Goal: Task Accomplishment & Management: Manage account settings

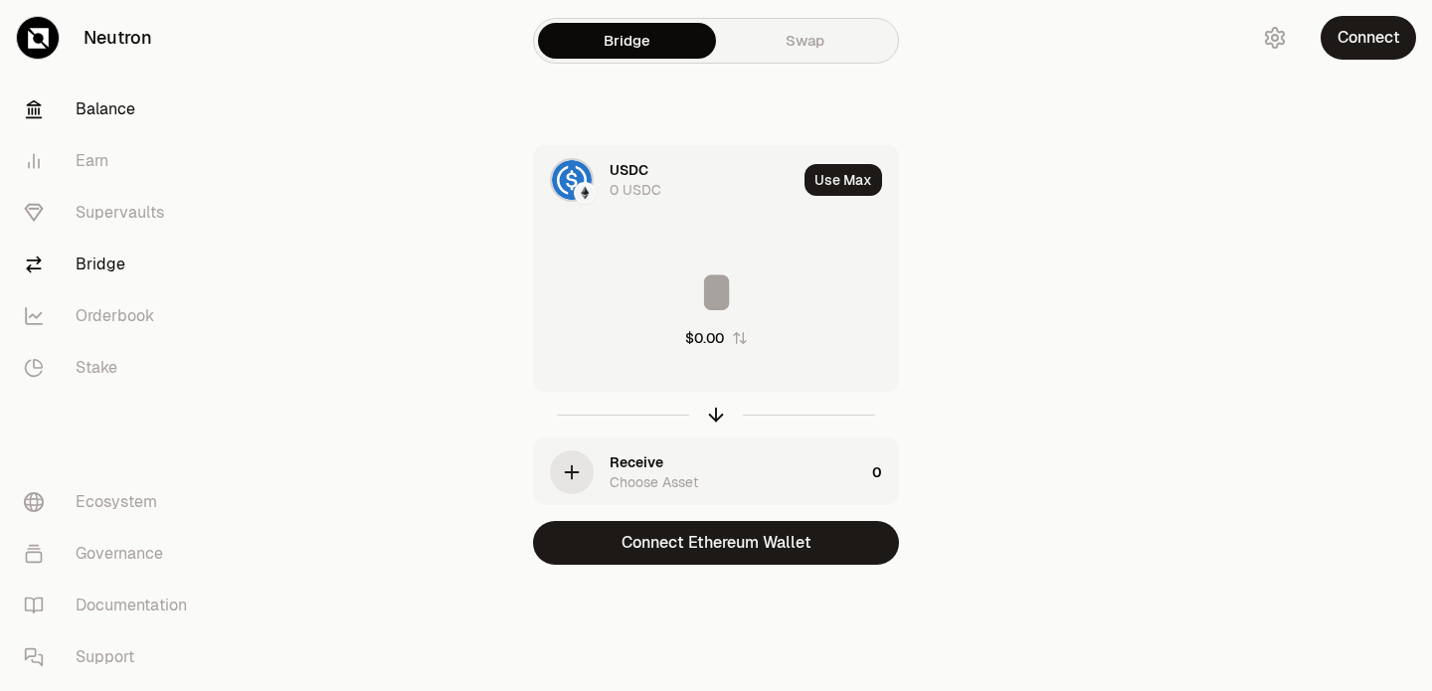
click at [105, 95] on link "Balance" at bounding box center [111, 110] width 207 height 52
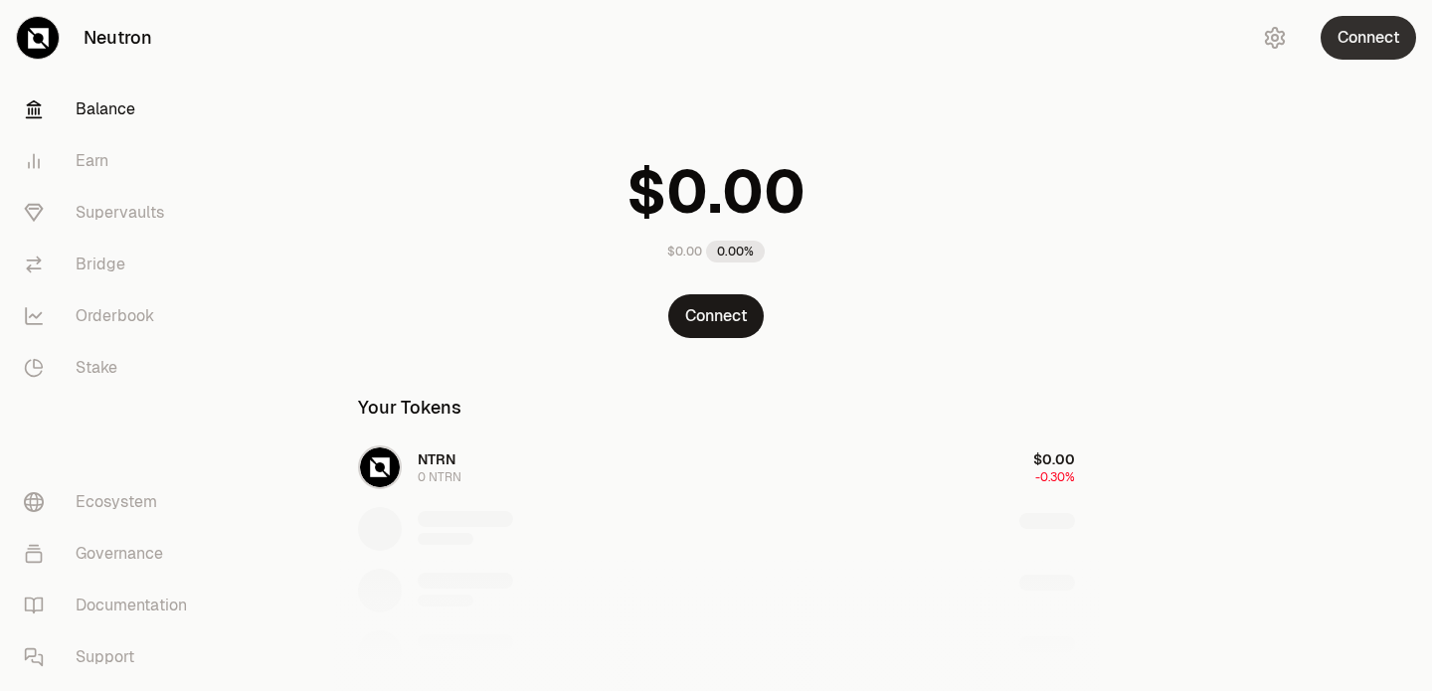
click at [1350, 26] on button "Connect" at bounding box center [1367, 38] width 95 height 44
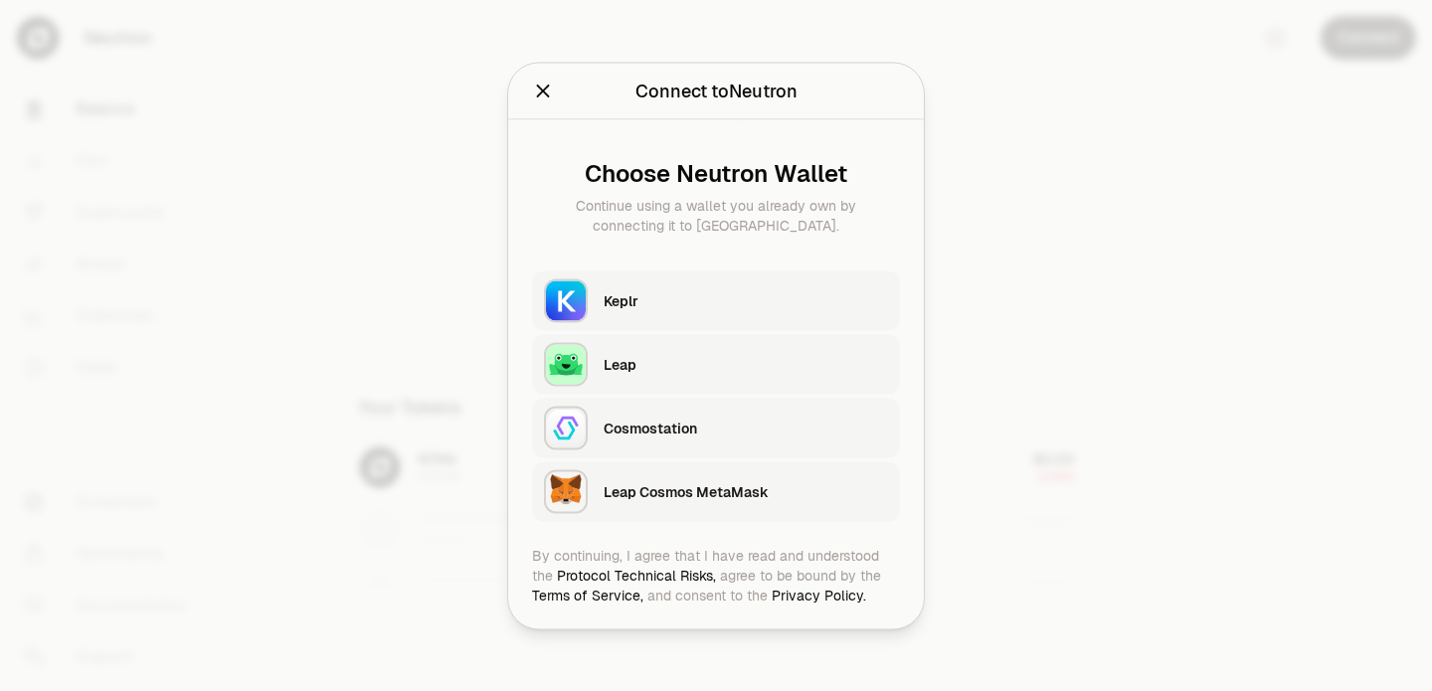
click at [684, 310] on div "Keplr" at bounding box center [746, 300] width 284 height 30
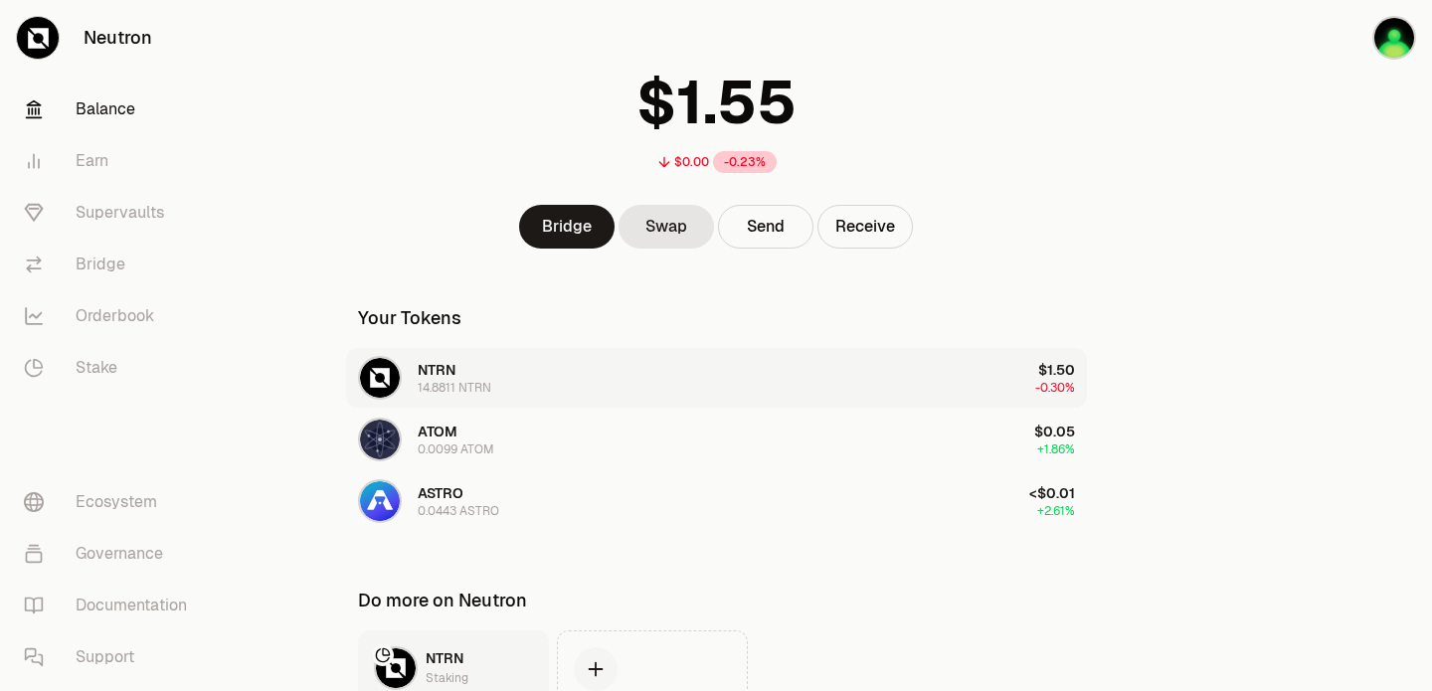
scroll to position [267, 0]
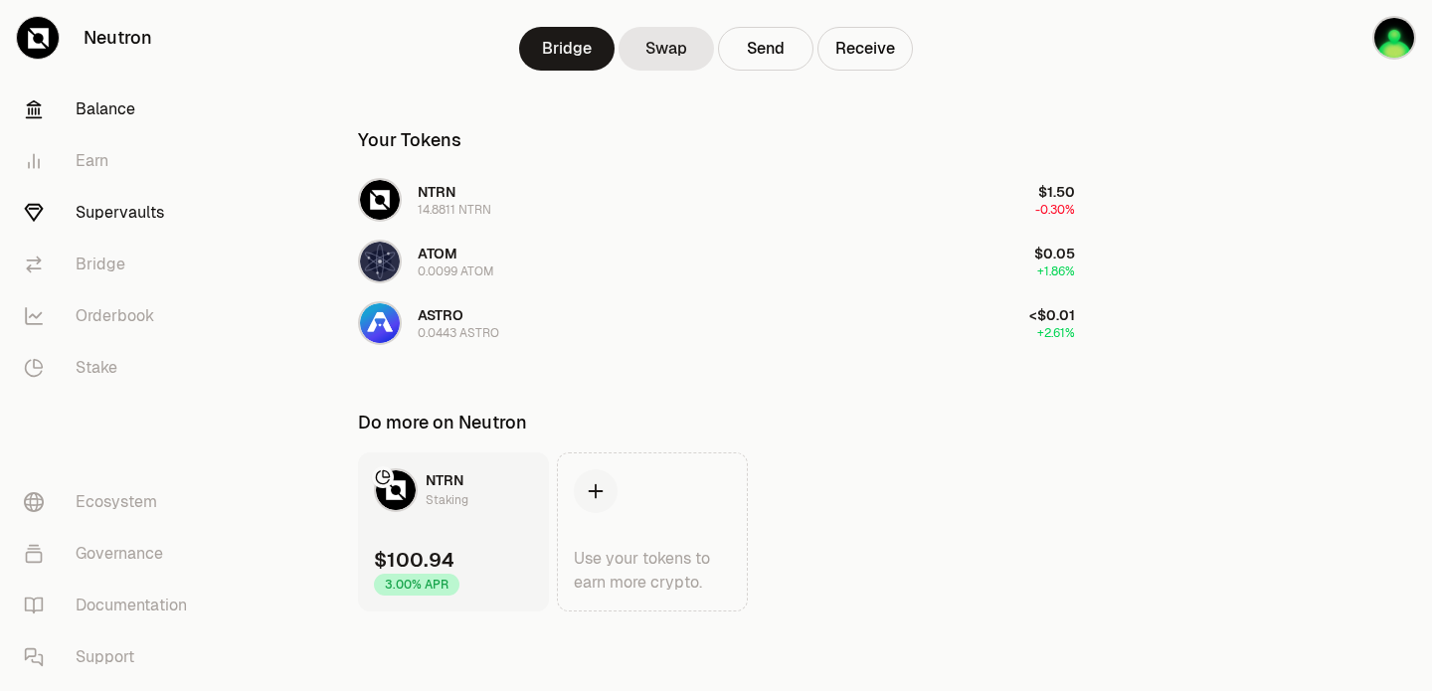
click at [88, 193] on link "Supervaults" at bounding box center [111, 213] width 207 height 52
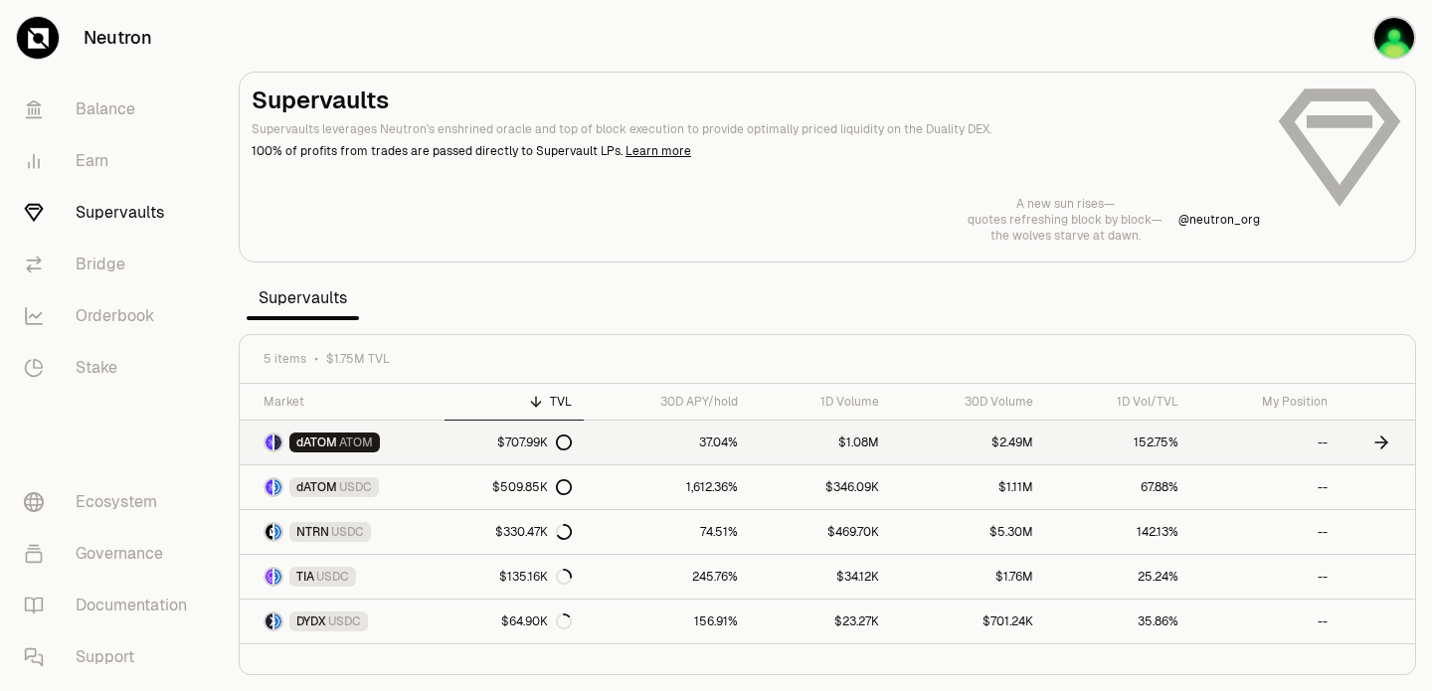
click at [944, 443] on link "$2.49M" at bounding box center [968, 443] width 154 height 44
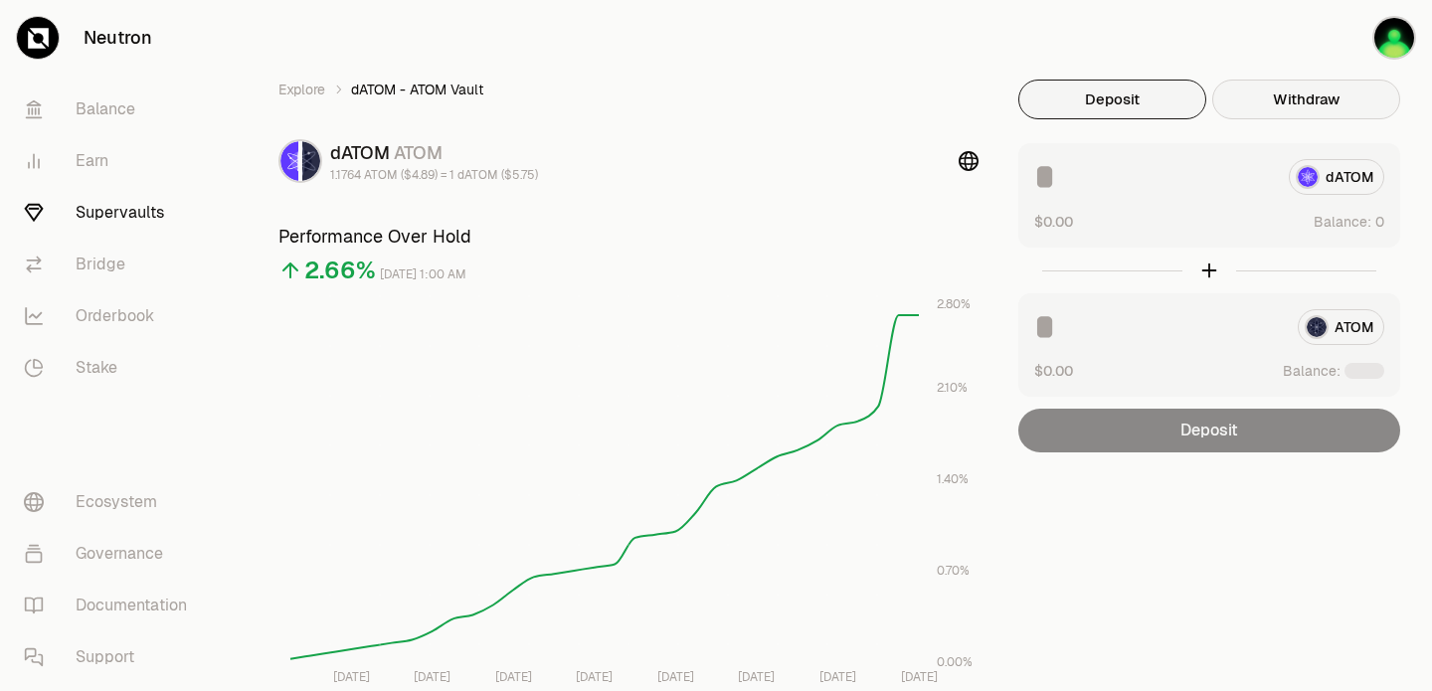
click at [1274, 108] on button "Withdraw" at bounding box center [1306, 100] width 188 height 40
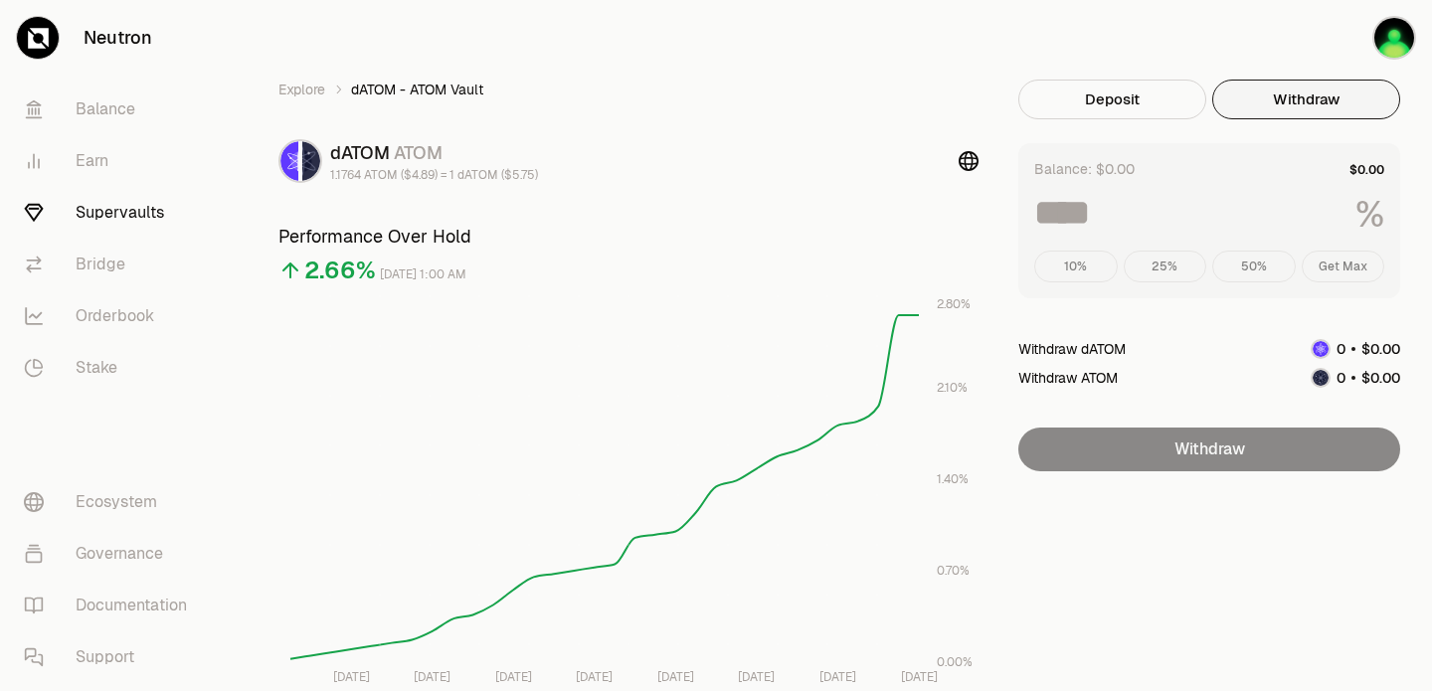
drag, startPoint x: 1340, startPoint y: 271, endPoint x: 1340, endPoint y: 261, distance: 10.9
click at [1340, 268] on div "10% 25% 50% Get Max" at bounding box center [1209, 267] width 350 height 32
click at [1340, 261] on div "10% 25% 50% Get Max" at bounding box center [1209, 267] width 350 height 32
click at [106, 113] on link "Balance" at bounding box center [111, 110] width 207 height 52
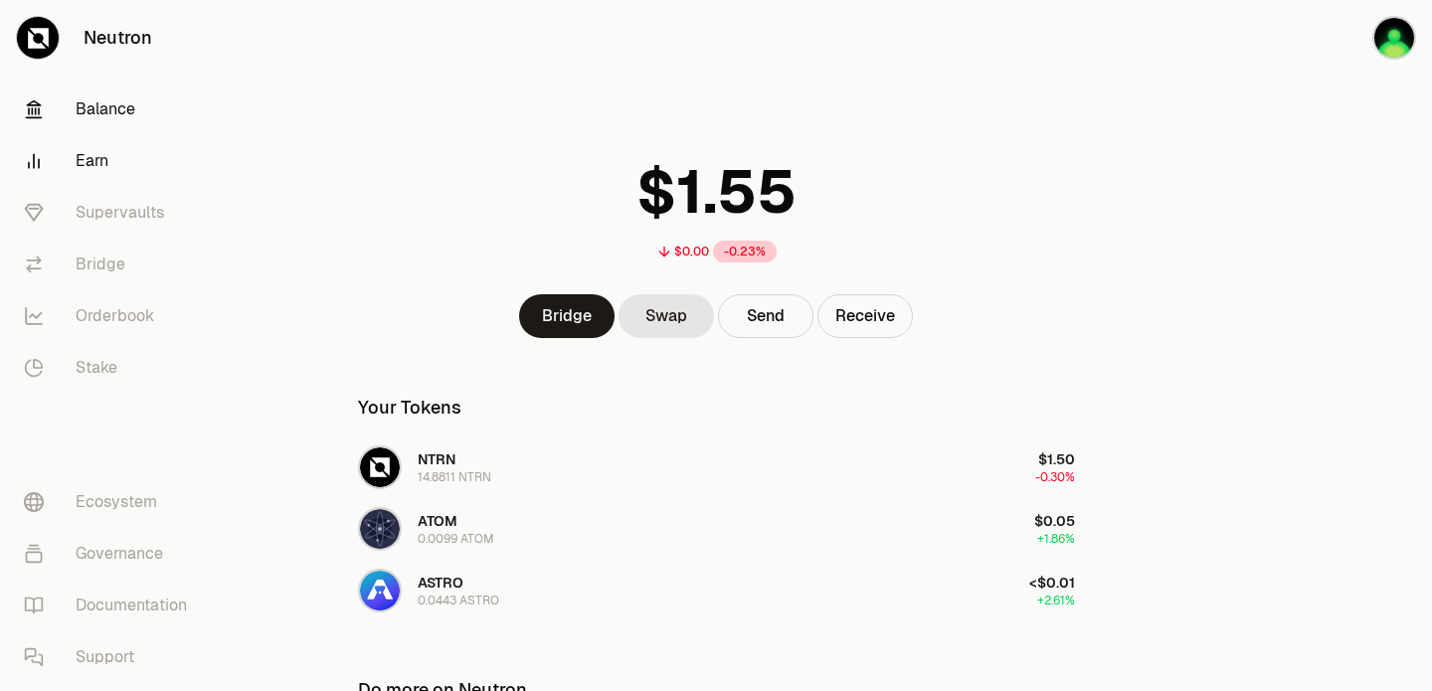
click at [106, 161] on link "Earn" at bounding box center [111, 161] width 207 height 52
click at [104, 151] on link "Earn" at bounding box center [111, 161] width 207 height 52
click at [100, 204] on link "Supervaults" at bounding box center [111, 213] width 207 height 52
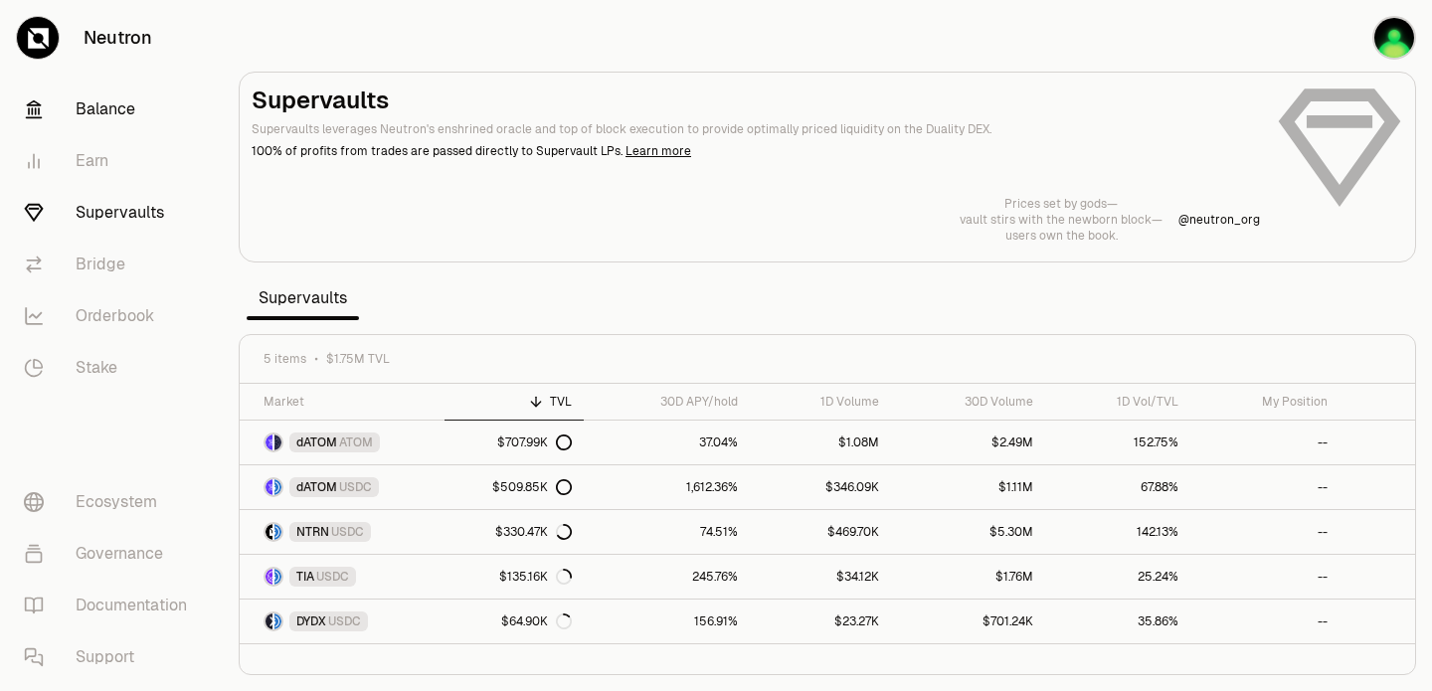
click at [100, 102] on link "Balance" at bounding box center [111, 110] width 207 height 52
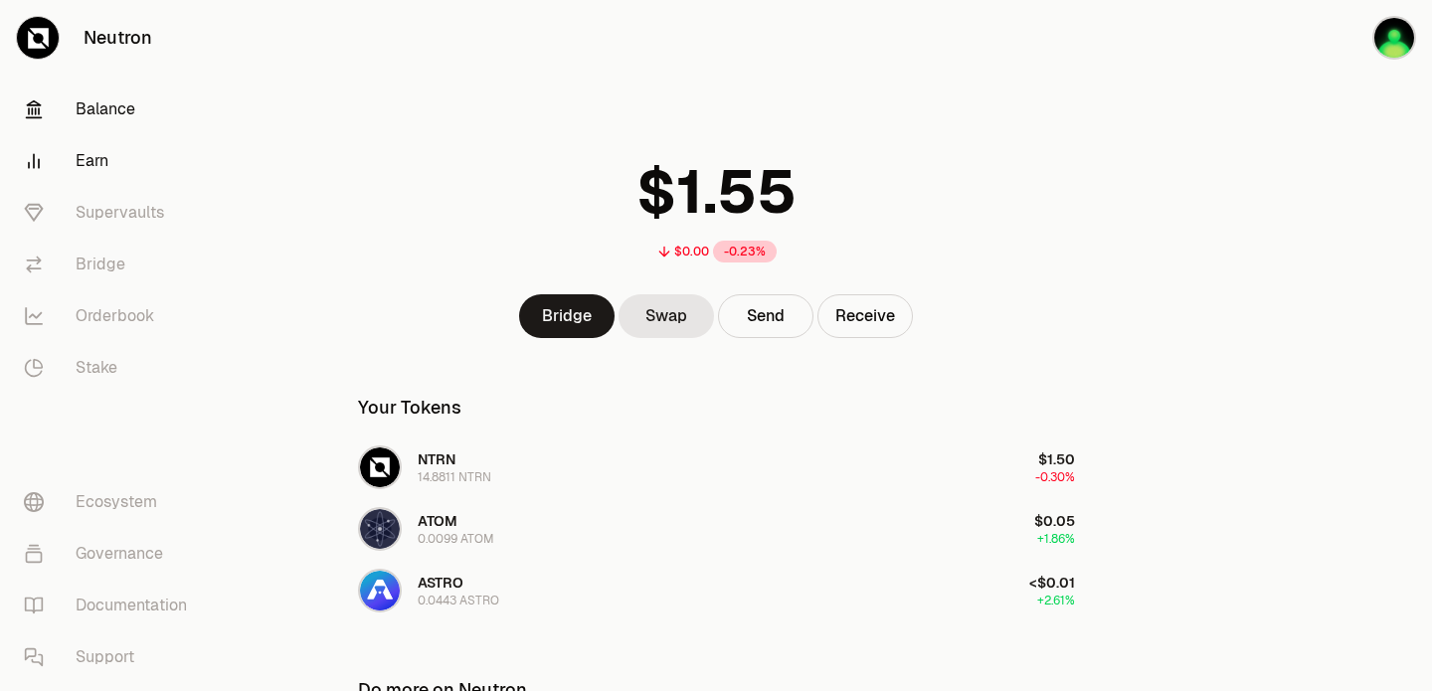
click at [98, 155] on link "Earn" at bounding box center [111, 161] width 207 height 52
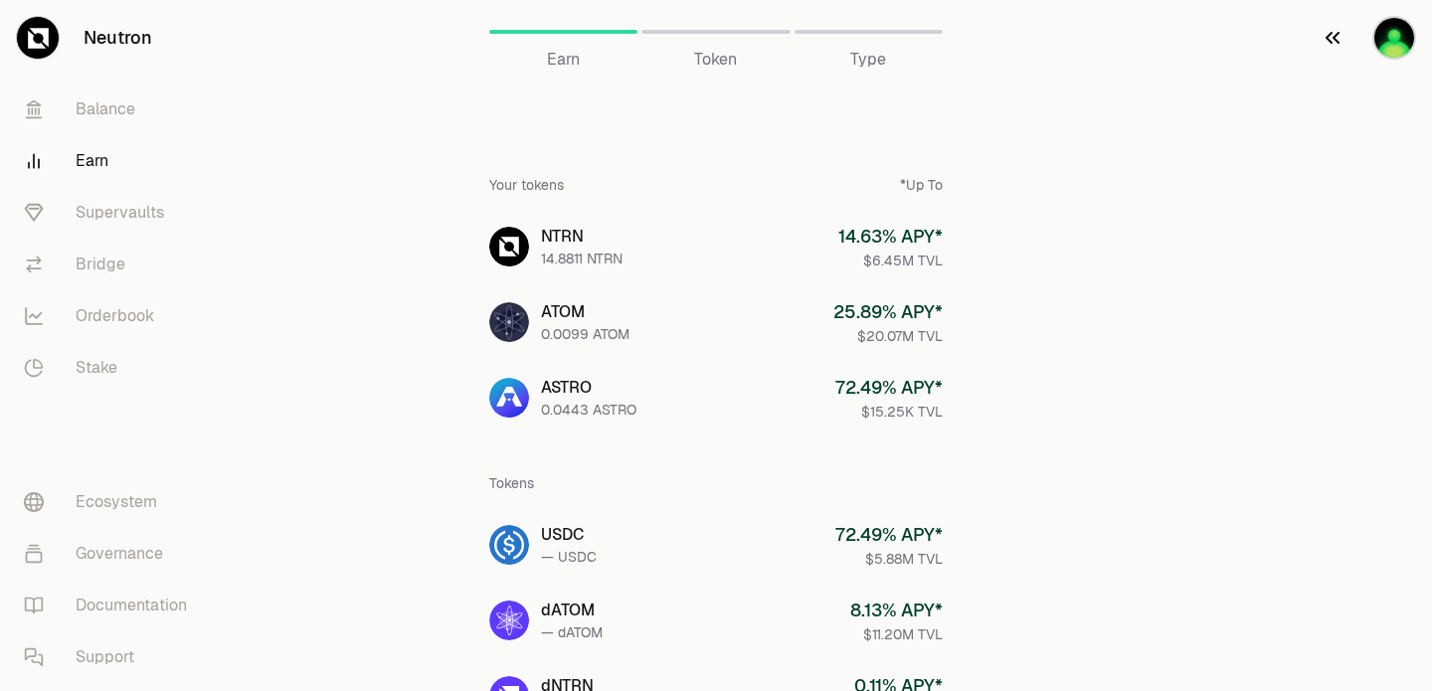
click at [1393, 36] on img "button" at bounding box center [1394, 38] width 44 height 44
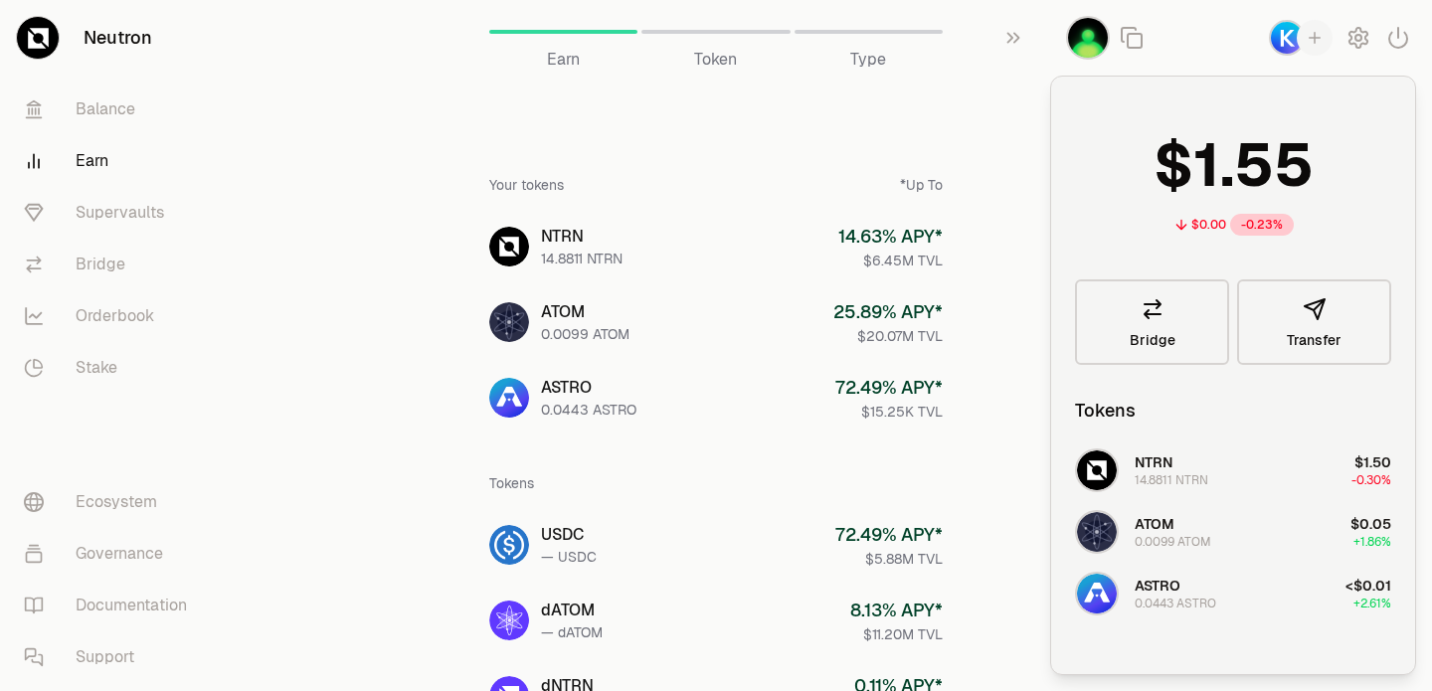
click at [1291, 39] on img "button" at bounding box center [1287, 38] width 36 height 36
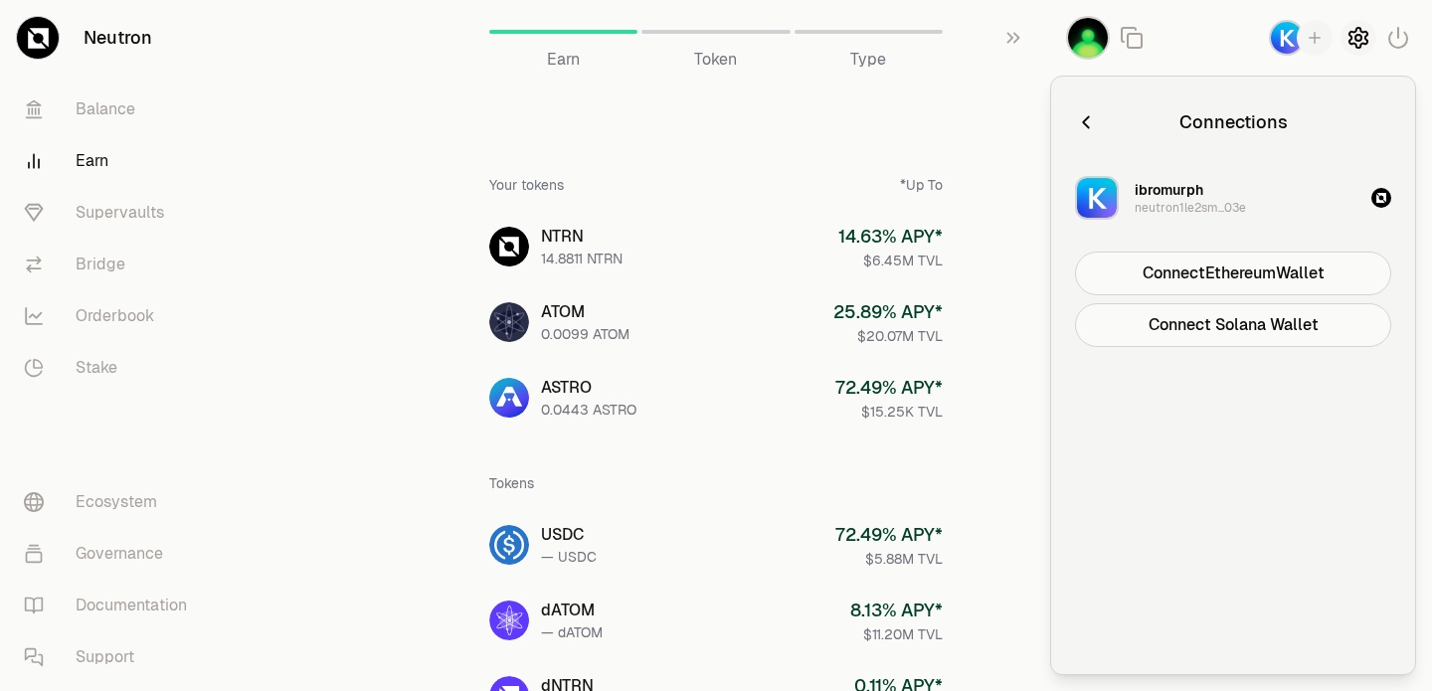
click at [1353, 38] on icon "button" at bounding box center [1358, 38] width 24 height 24
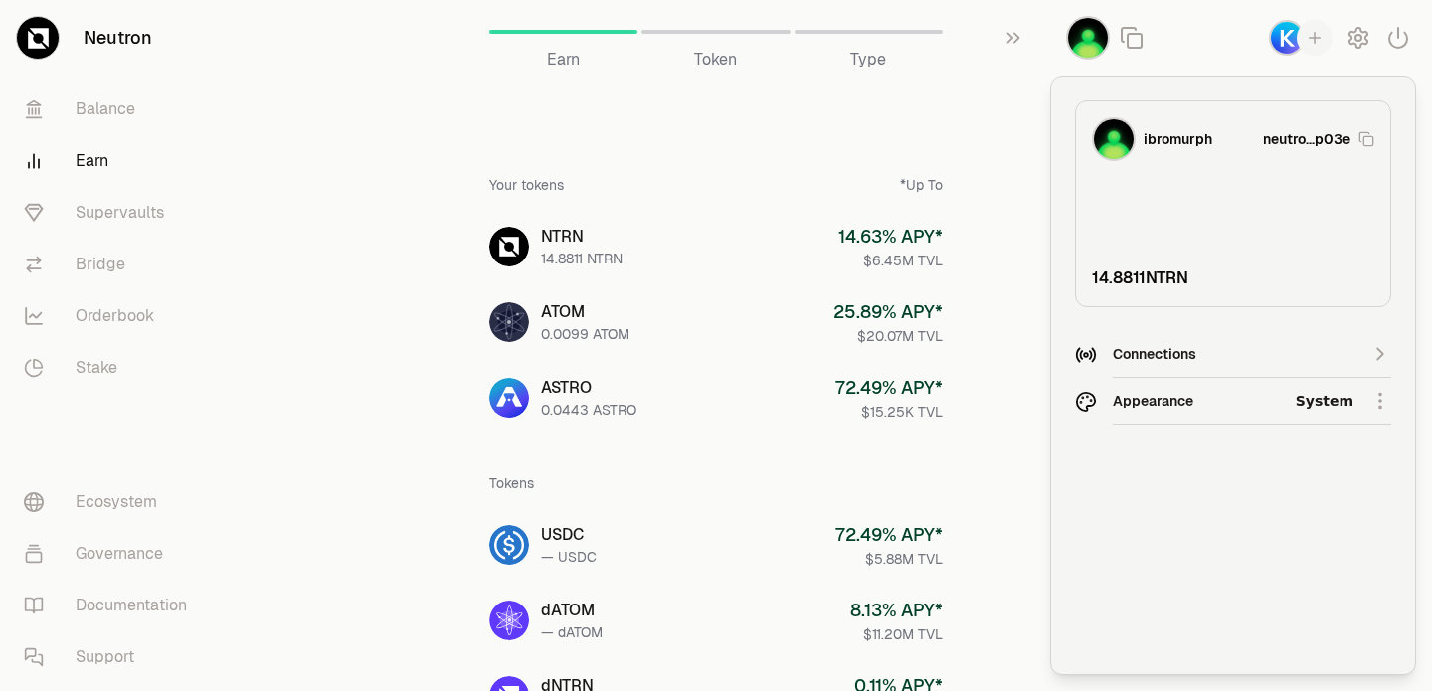
click at [1139, 228] on div "ibromurph neutro...p03e 14.8811 NTRN" at bounding box center [1233, 203] width 316 height 207
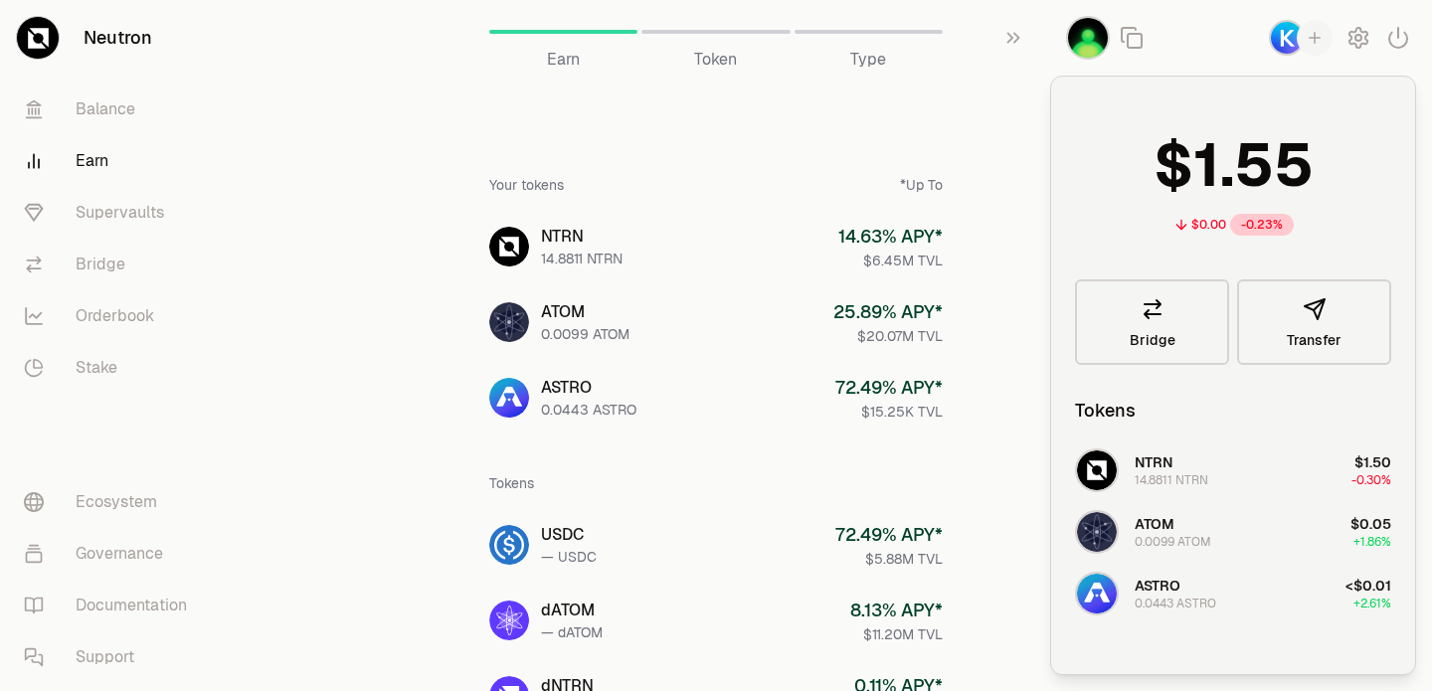
click at [863, 56] on span "Type" at bounding box center [868, 60] width 36 height 24
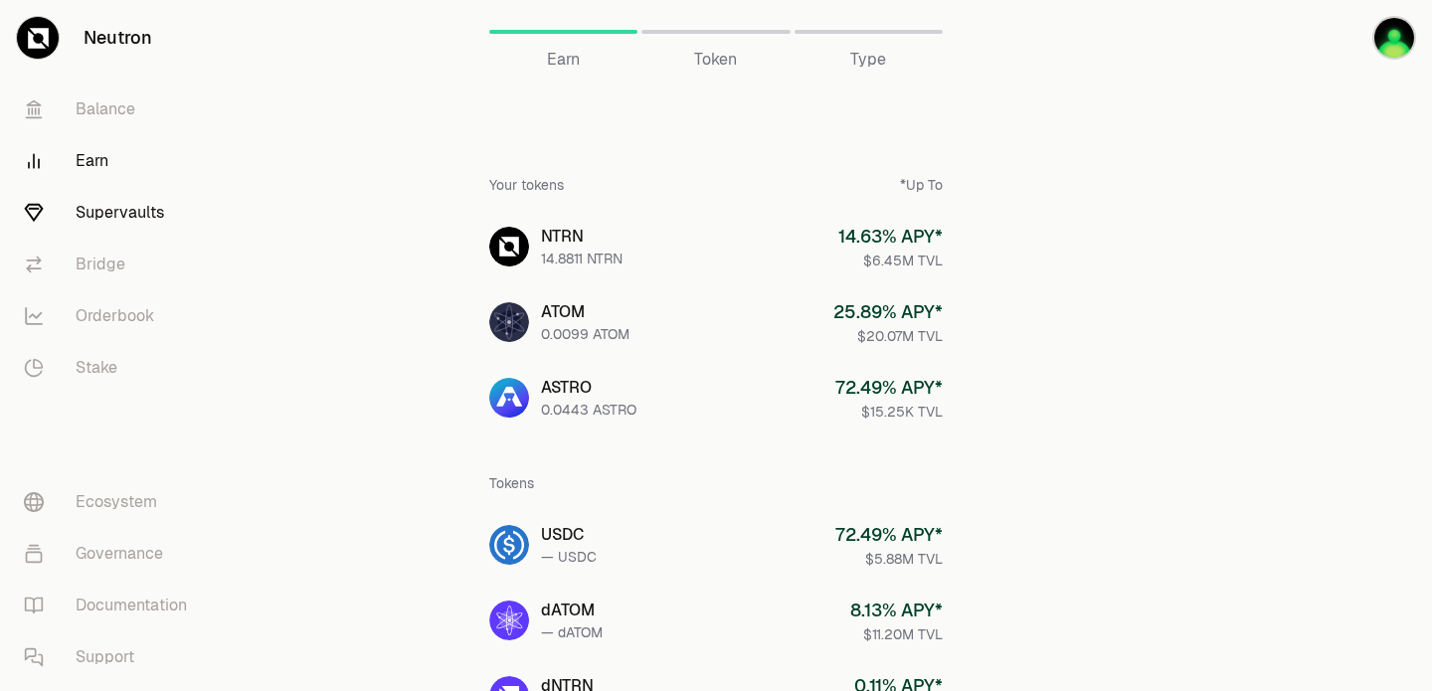
click at [164, 216] on link "Supervaults" at bounding box center [111, 213] width 207 height 52
